Goal: Navigation & Orientation: Find specific page/section

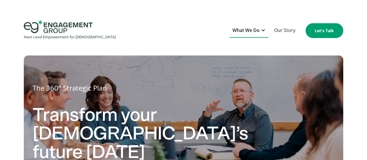
click at [262, 30] on div at bounding box center [263, 30] width 5 height 5
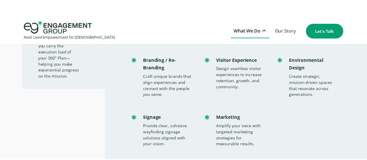
scroll to position [141, 0]
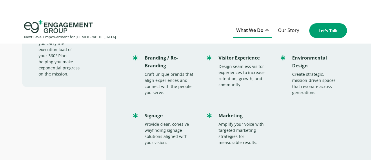
click at [54, 110] on div "Services The 360° Strategic Plan Our 3-week strategic planning process for craf…" at bounding box center [53, 41] width 106 height 276
click at [286, 30] on link "Our Story" at bounding box center [288, 30] width 27 height 14
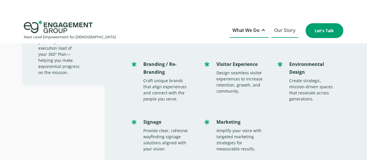
scroll to position [0, 0]
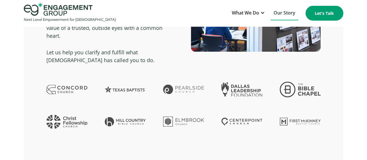
scroll to position [1186, 0]
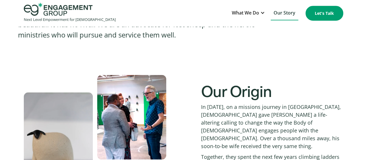
drag, startPoint x: 369, startPoint y: 14, endPoint x: 334, endPoint y: 27, distance: 37.8
